Goal: Check status: Check status

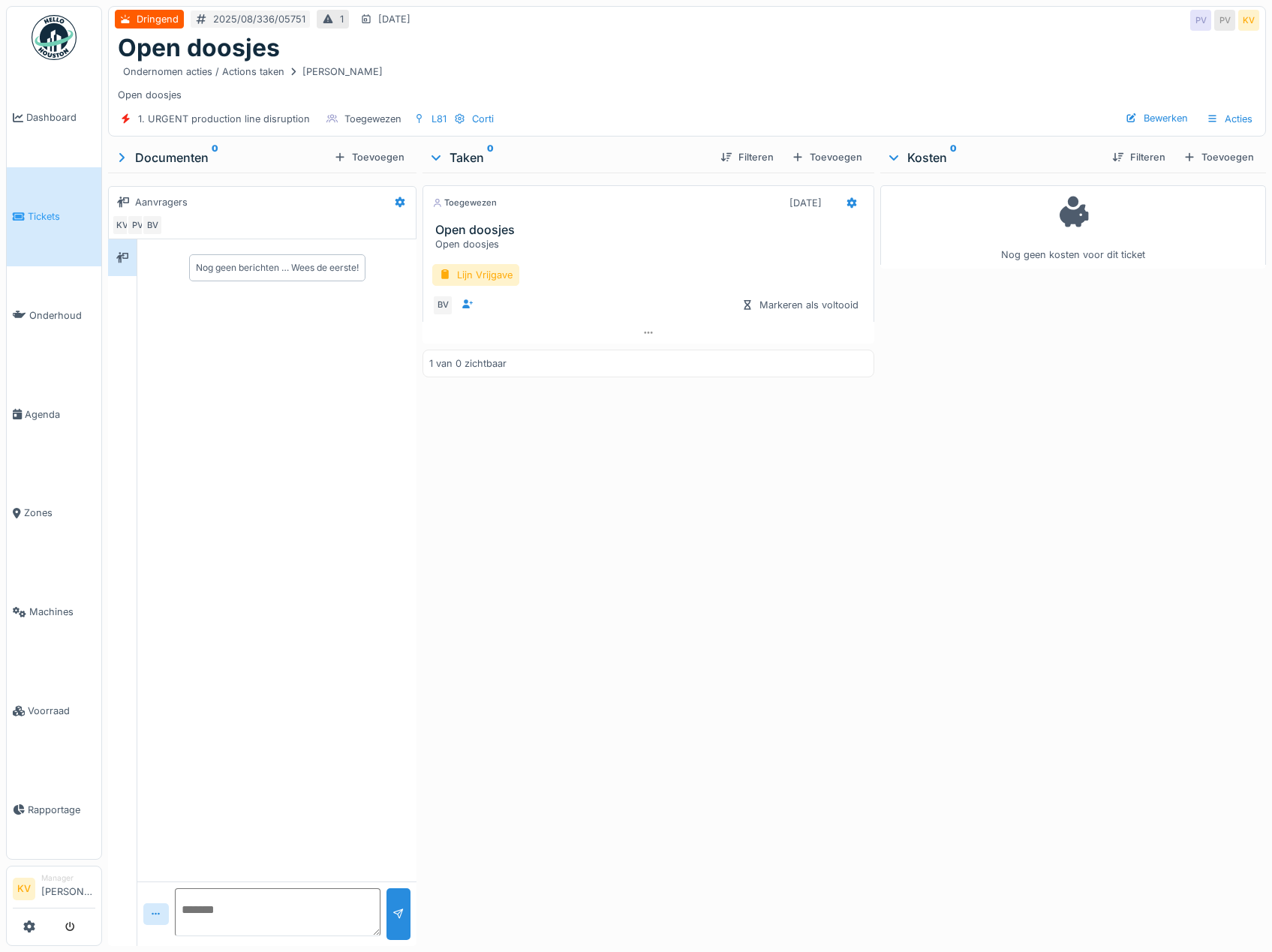
click at [784, 719] on div "Toegewezen [DATE] Open doosjes Open doosjes Lijn Vrijgave BV Markeren als volto…" at bounding box center [648, 557] width 451 height 767
